Goal: Answer question/provide support

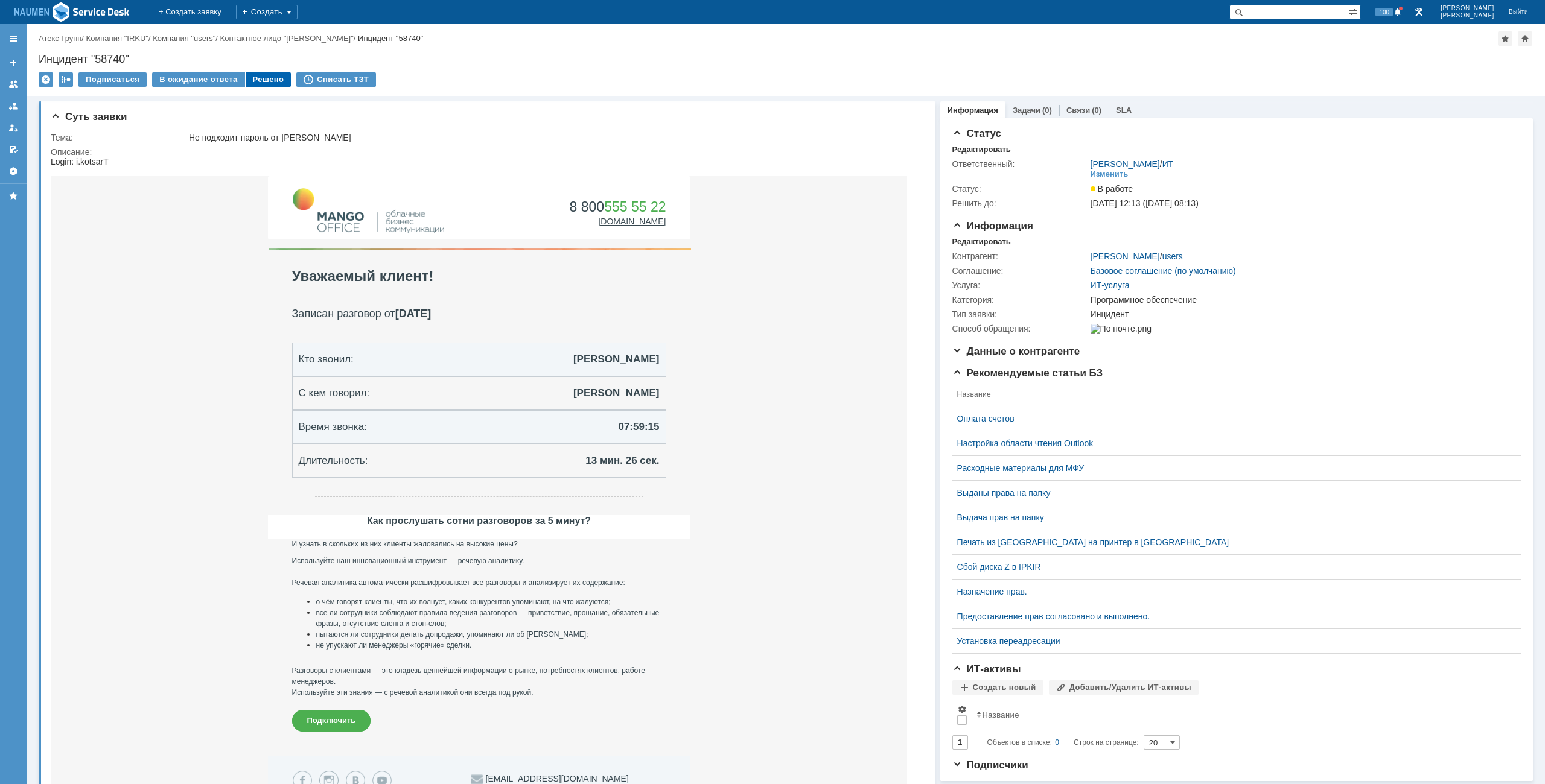
click at [274, 81] on div "Решено" at bounding box center [268, 80] width 46 height 15
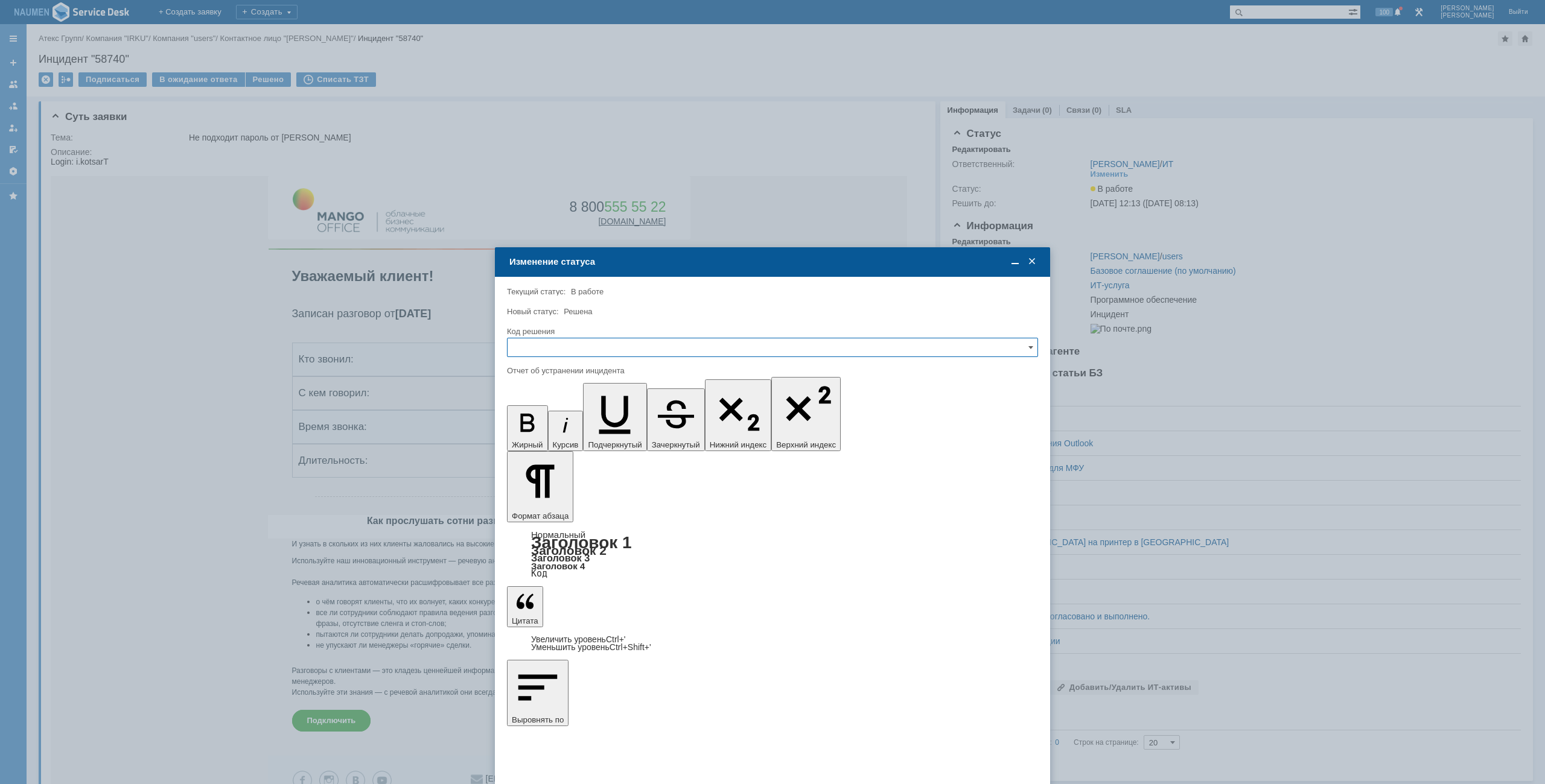
click at [634, 350] on input "text" at bounding box center [772, 347] width 532 height 19
click at [585, 424] on div "Решено" at bounding box center [772, 429] width 530 height 19
type input "Решено"
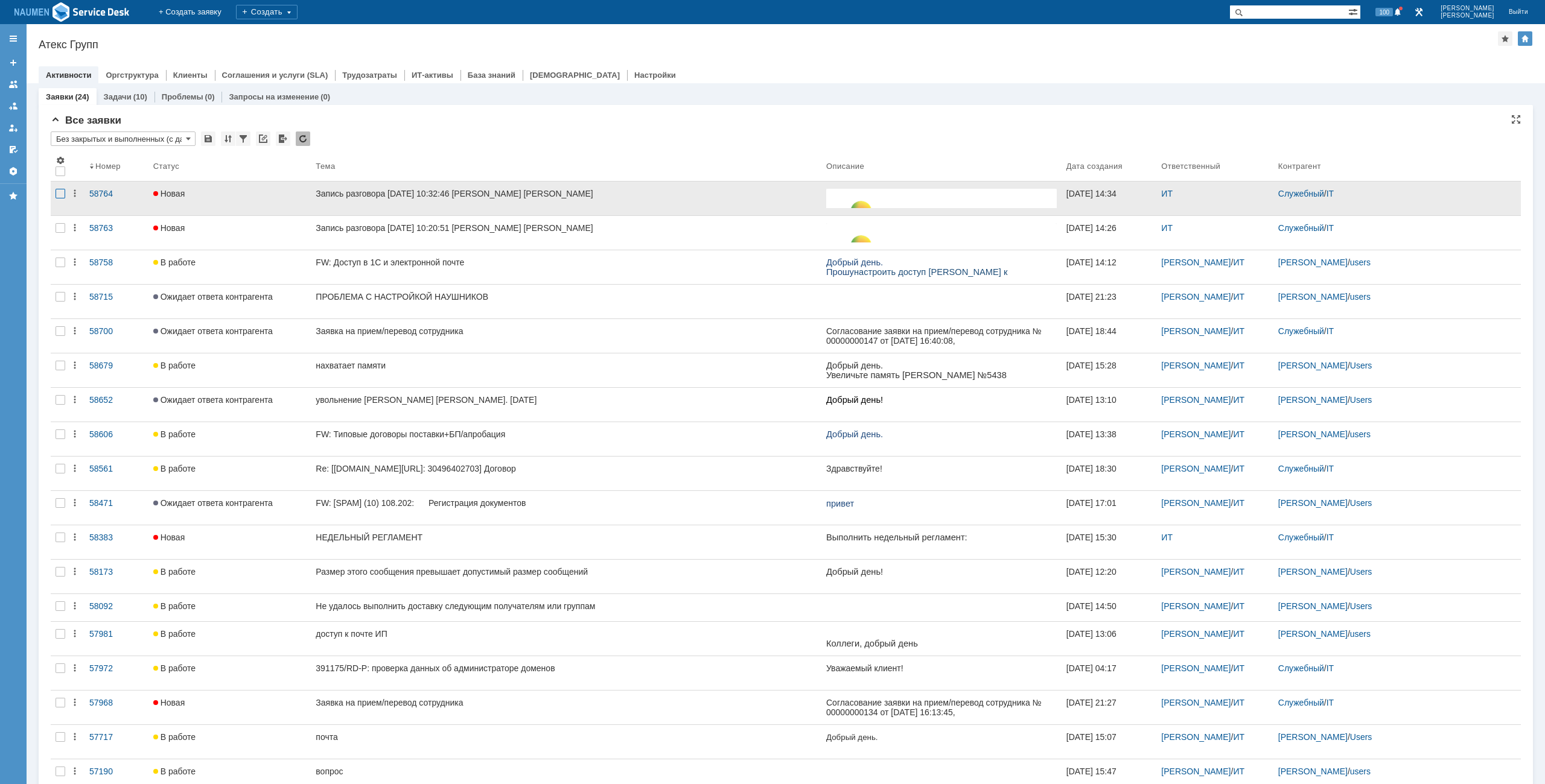
click at [61, 197] on div at bounding box center [60, 194] width 10 height 10
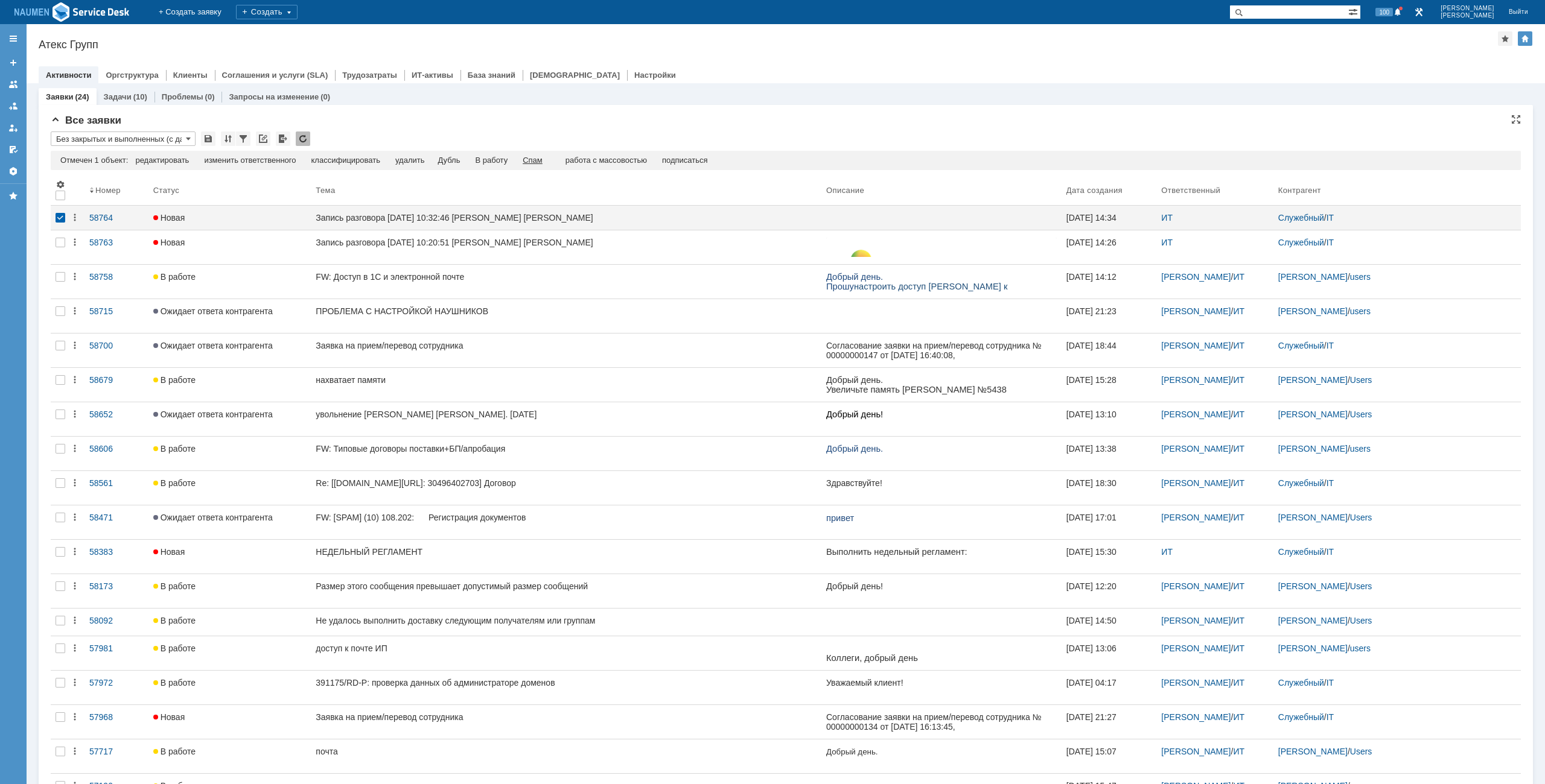
click at [534, 157] on div "Спам" at bounding box center [532, 160] width 20 height 10
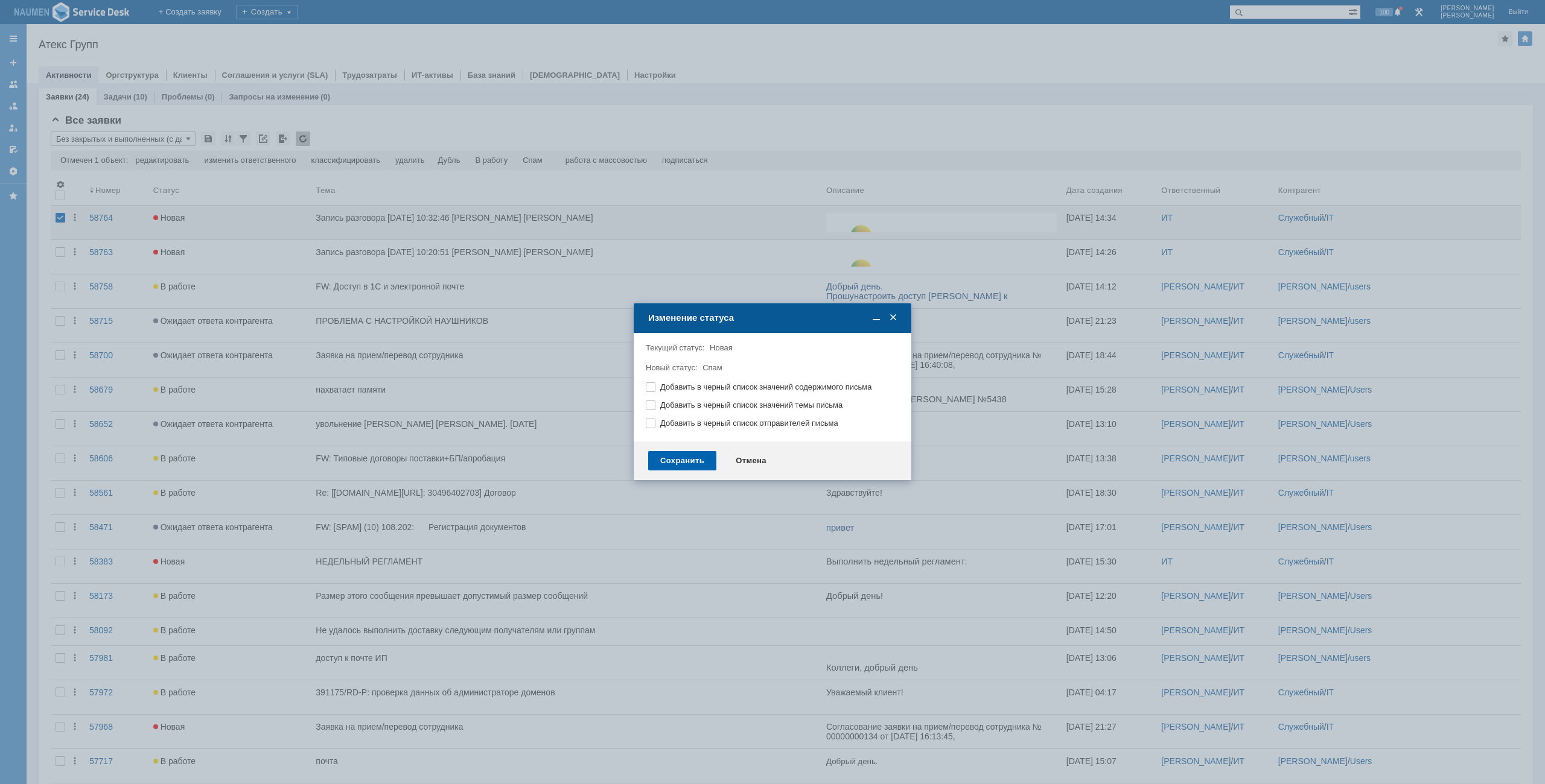
click at [662, 453] on div "Сохранить" at bounding box center [682, 461] width 68 height 19
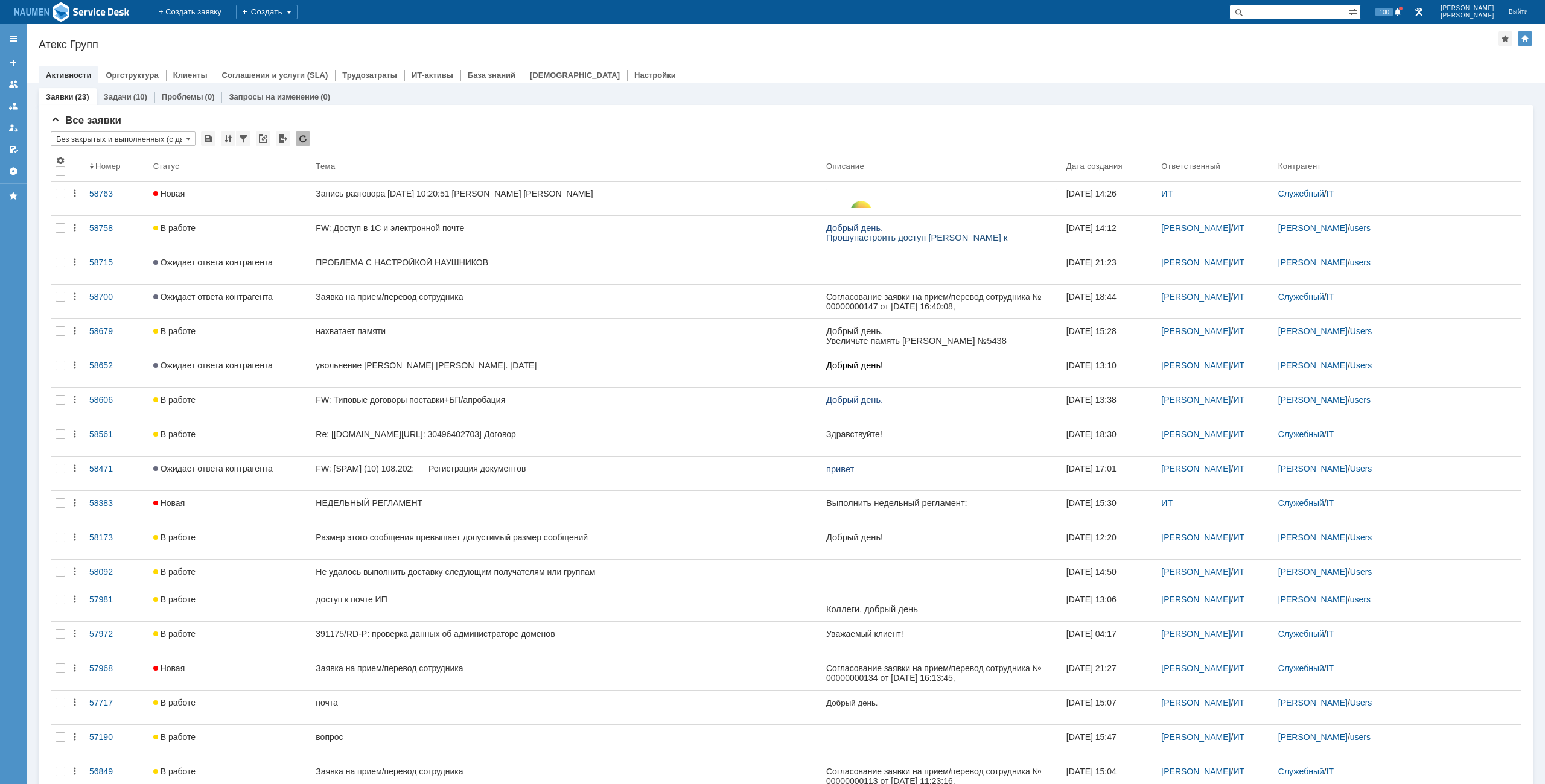
click at [356, 44] on div "Атекс Групп" at bounding box center [768, 44] width 1459 height 12
